Goal: Transaction & Acquisition: Obtain resource

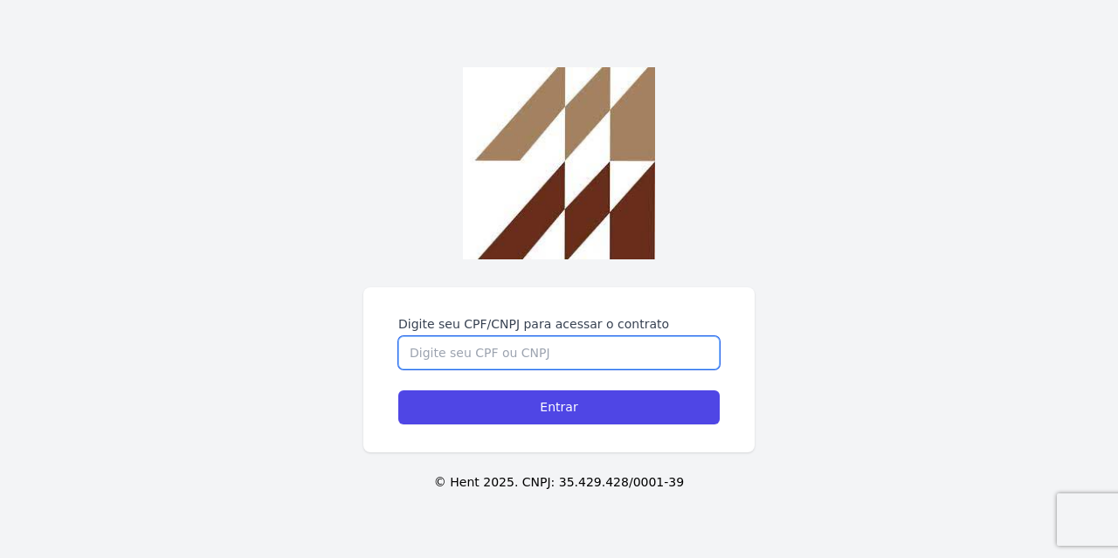
click at [458, 346] on input "Digite seu CPF/CNPJ para acessar o contrato" at bounding box center [558, 352] width 321 height 33
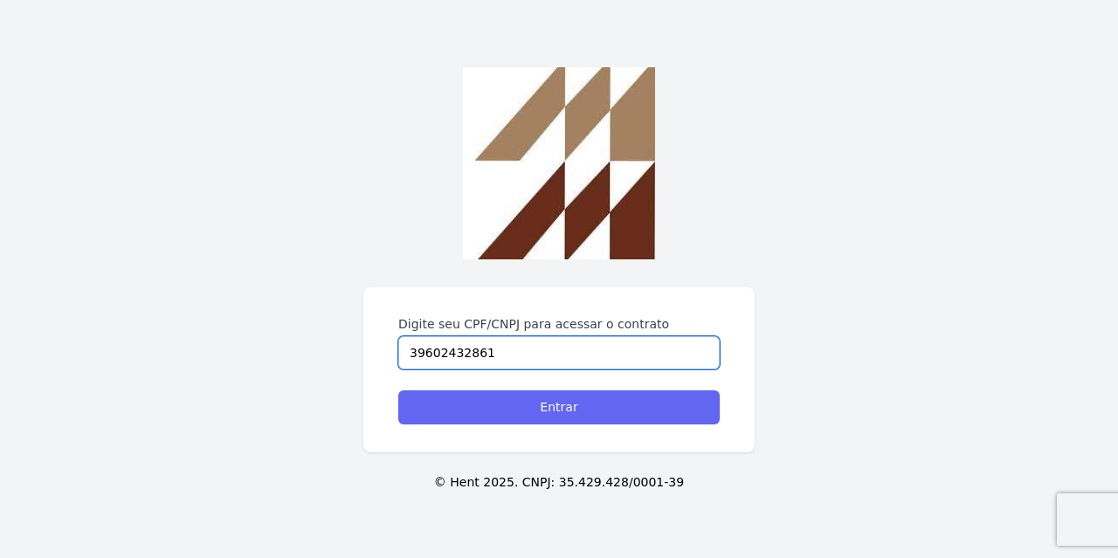
type input "39602432861"
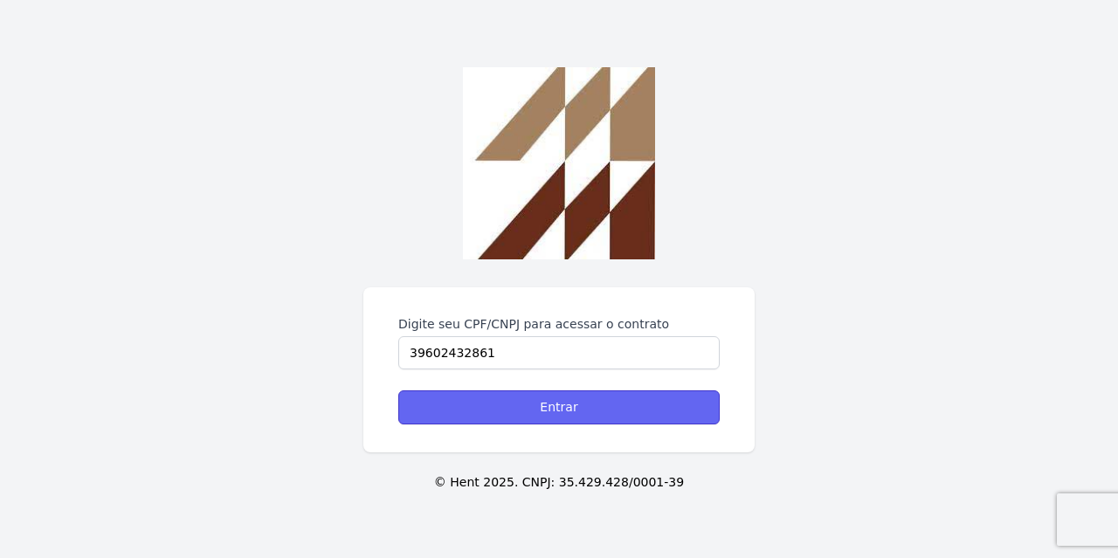
click at [512, 400] on input "Entrar" at bounding box center [558, 408] width 321 height 34
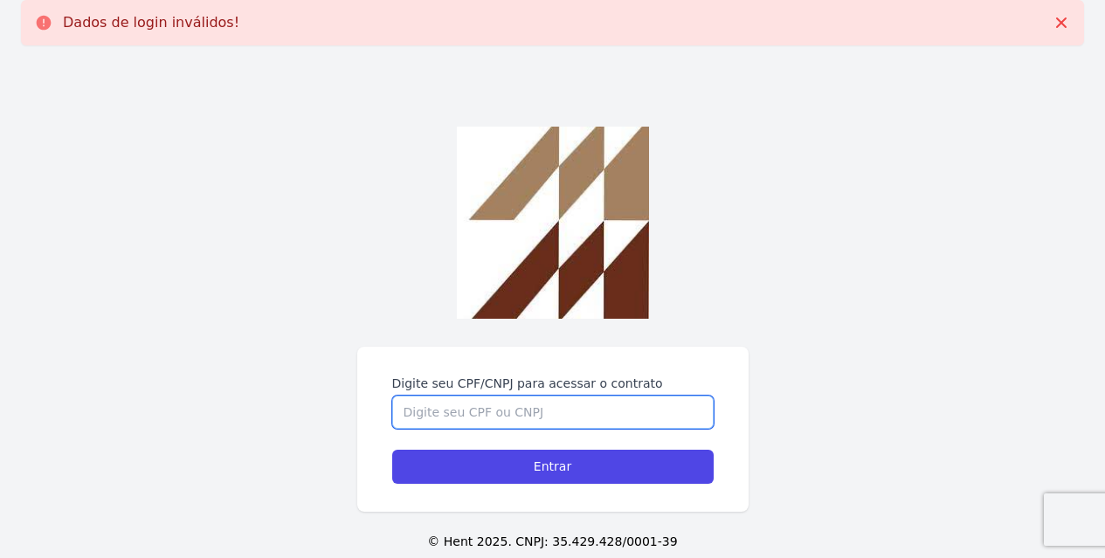
click at [451, 421] on input "Digite seu CPF/CNPJ para acessar o contrato" at bounding box center [552, 412] width 321 height 33
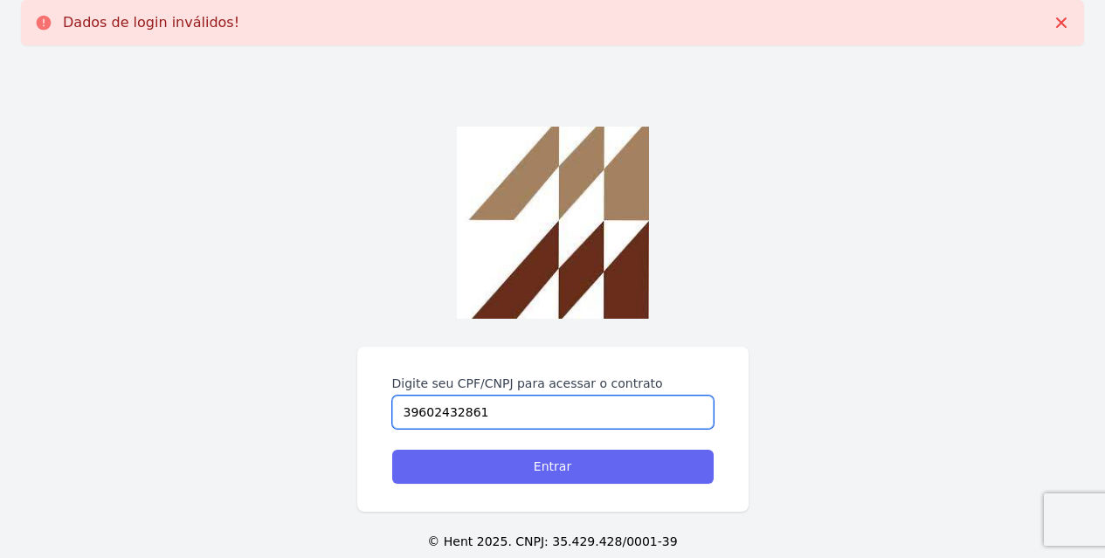
type input "39602432861"
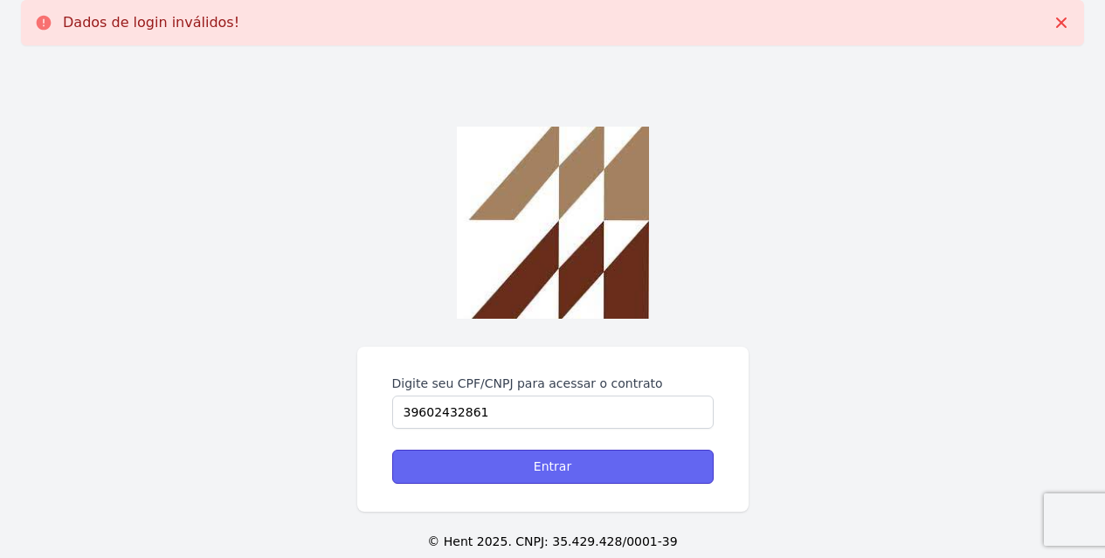
click at [551, 473] on input "Entrar" at bounding box center [552, 467] width 321 height 34
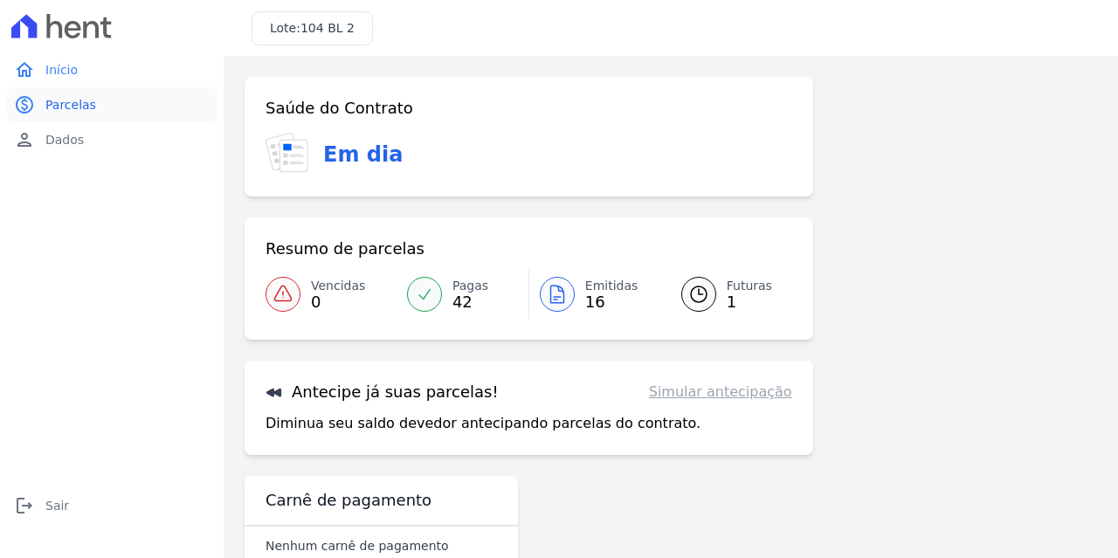
click at [48, 103] on span "Parcelas" at bounding box center [70, 104] width 51 height 17
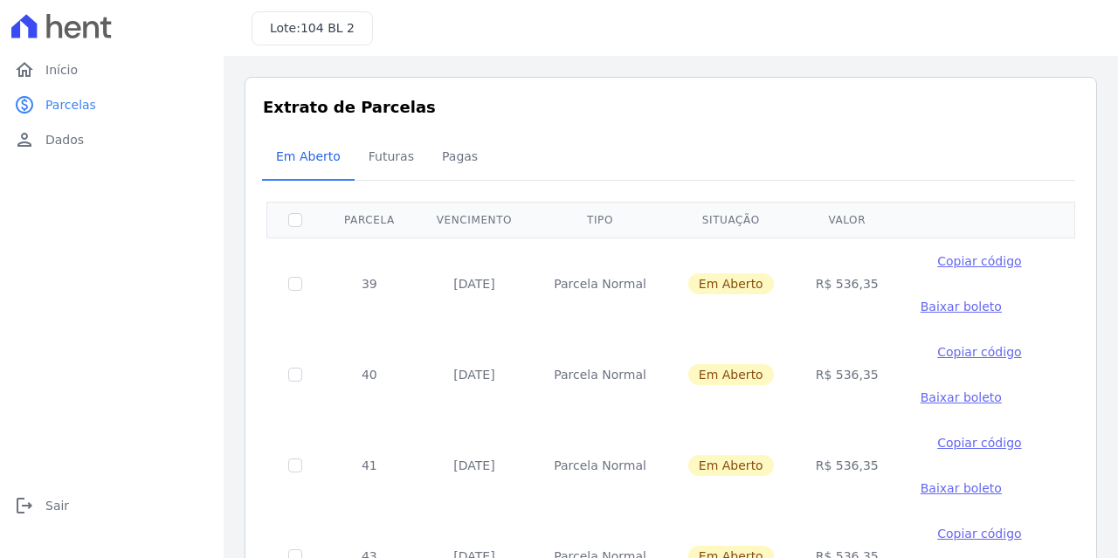
click at [921, 308] on span "Baixar boleto" at bounding box center [961, 307] width 81 height 14
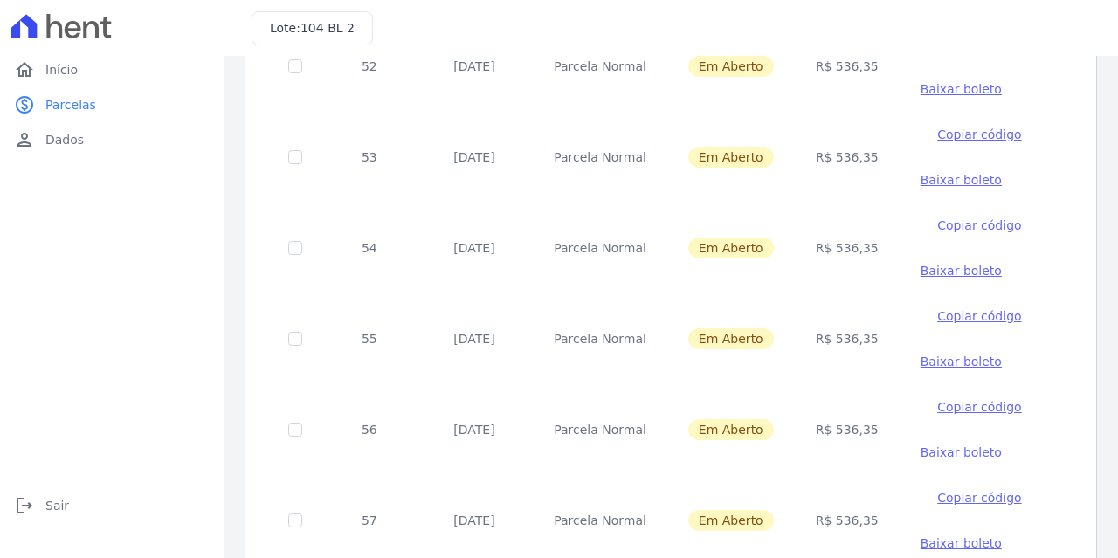
scroll to position [1213, 0]
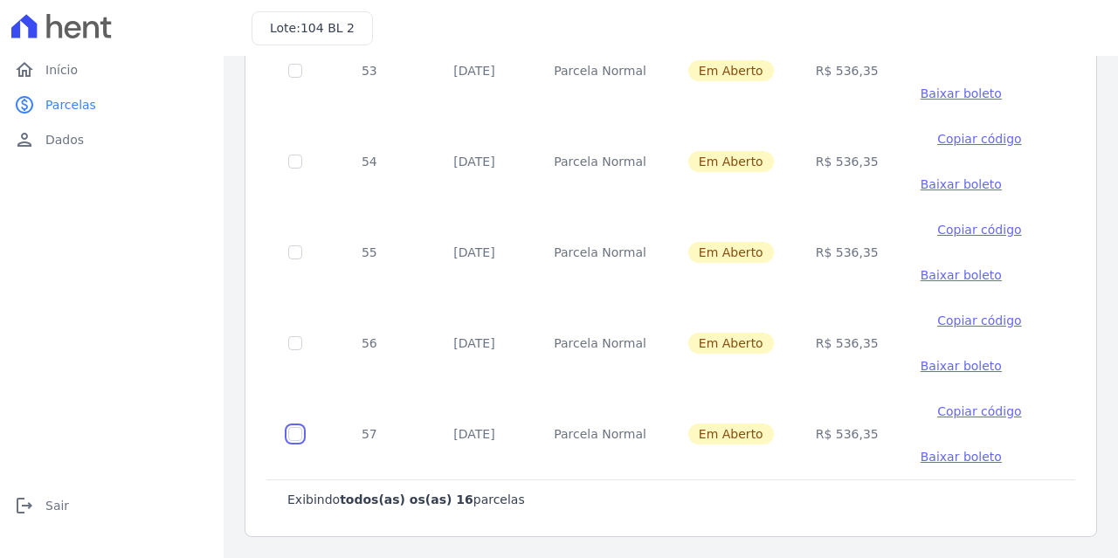
click at [299, 440] on input "checkbox" at bounding box center [295, 434] width 14 height 14
checkbox input "true"
click at [921, 450] on span "Baixar boleto" at bounding box center [961, 457] width 81 height 14
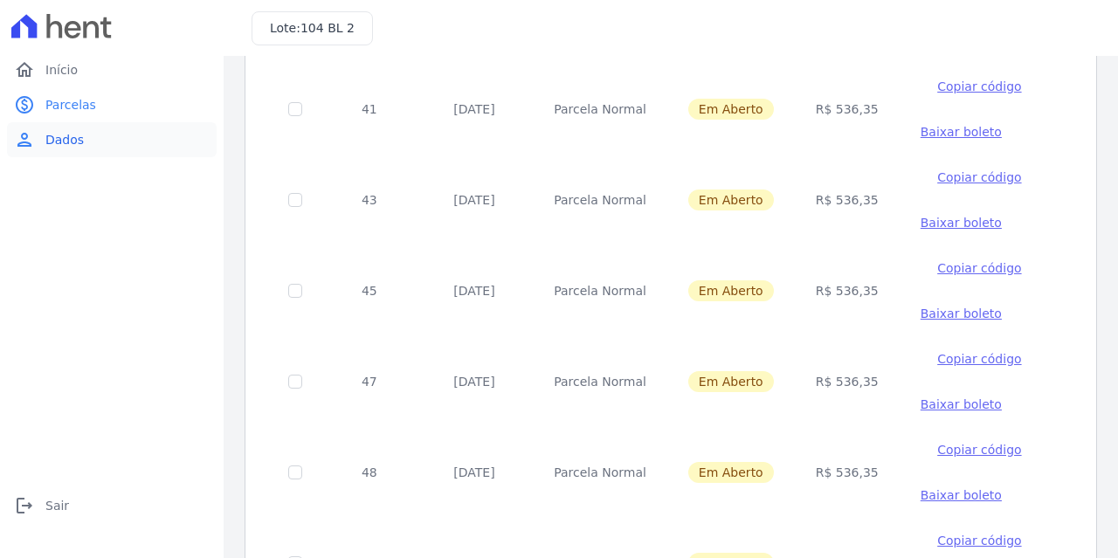
scroll to position [349, 0]
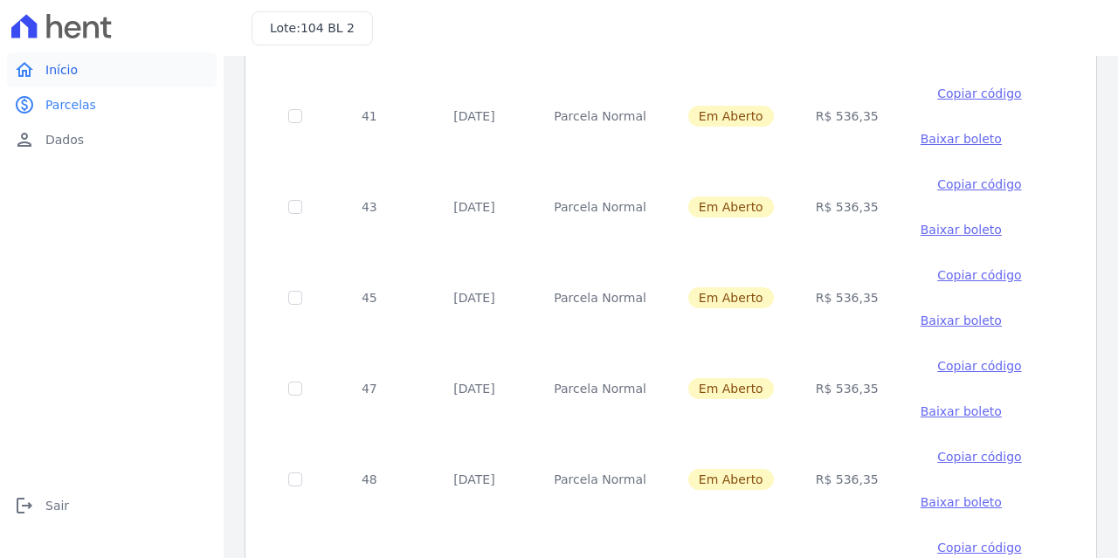
click at [59, 68] on span "Início" at bounding box center [61, 69] width 32 height 17
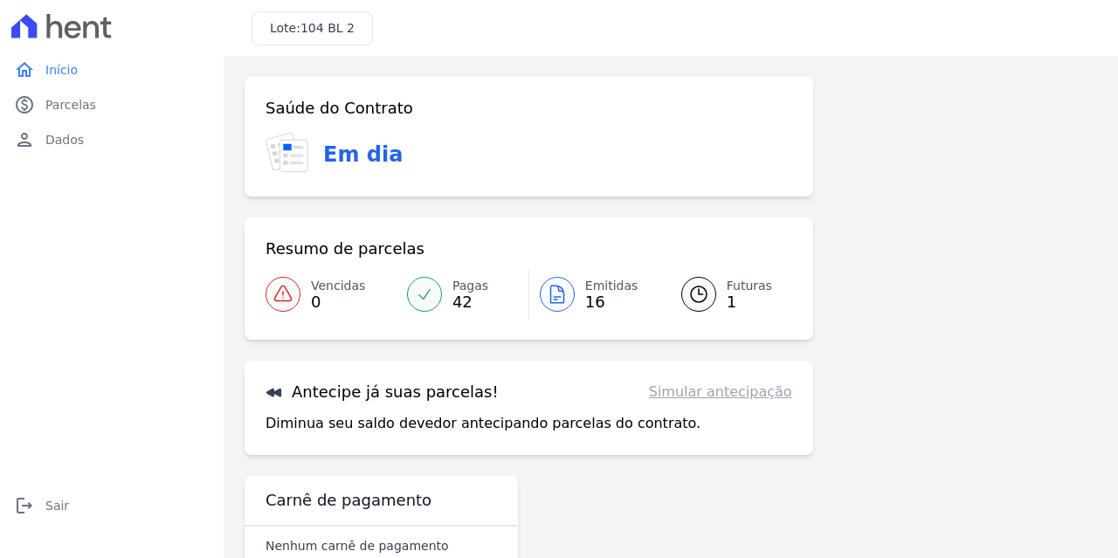
click at [682, 392] on link "Simular antecipação" at bounding box center [720, 392] width 143 height 21
click at [431, 395] on h3 "Antecipe já suas parcelas!" at bounding box center [382, 392] width 233 height 21
click at [418, 421] on p "Diminua seu saldo devedor antecipando parcelas do contrato." at bounding box center [483, 423] width 435 height 21
click at [729, 299] on span "1" at bounding box center [749, 302] width 45 height 14
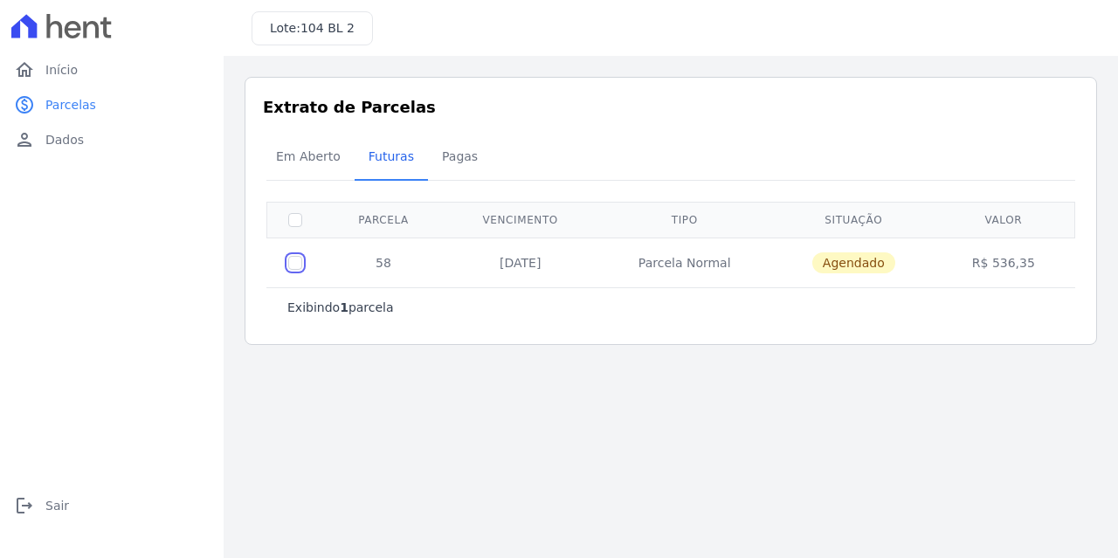
click at [295, 268] on input "checkbox" at bounding box center [295, 263] width 14 height 14
checkbox input "true"
click at [288, 266] on input "checkbox" at bounding box center [295, 263] width 14 height 14
checkbox input "false"
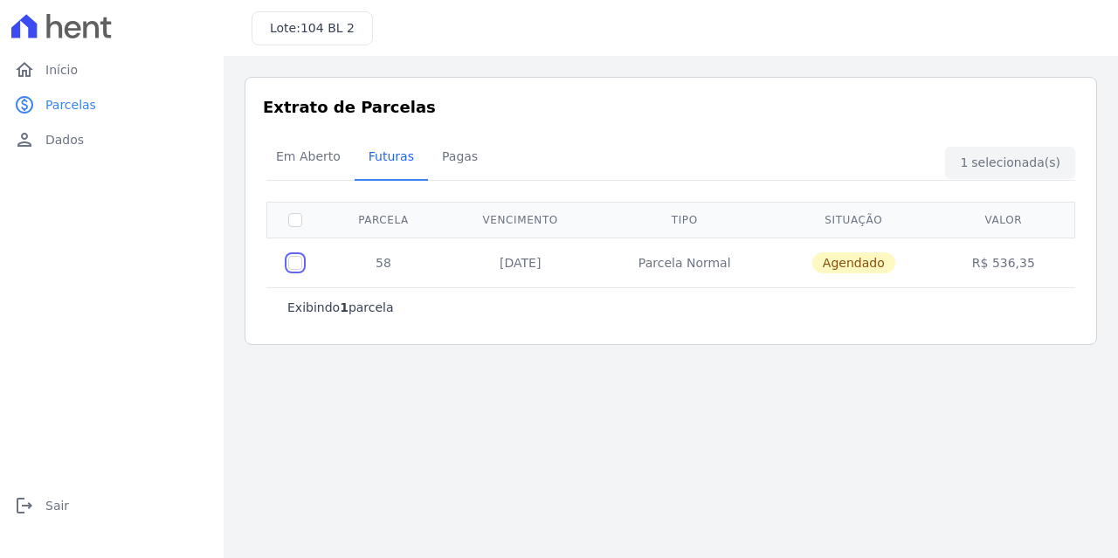
checkbox input "false"
